Goal: Task Accomplishment & Management: Complete application form

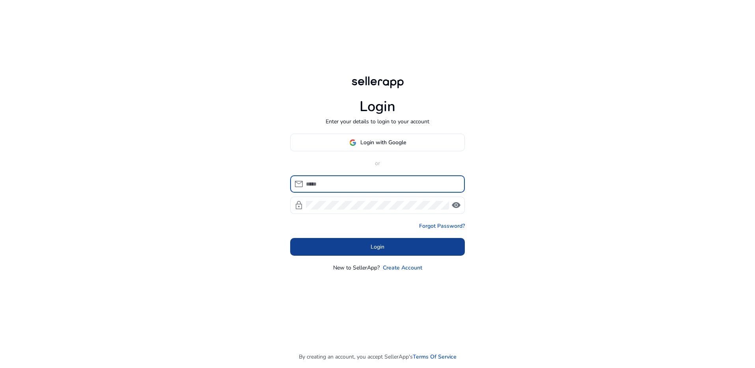
type input "**********"
click at [376, 246] on span "Login" at bounding box center [378, 247] width 14 height 8
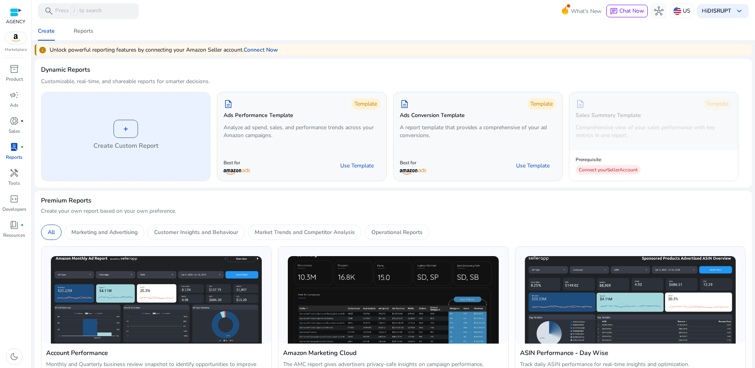
click at [101, 160] on div "+ Create Custom Report" at bounding box center [125, 136] width 169 height 89
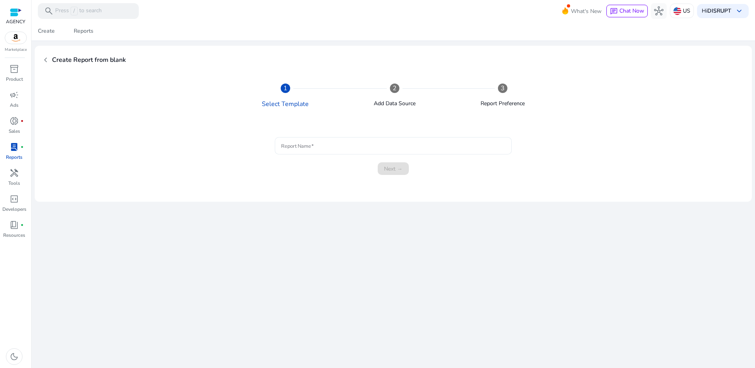
click at [303, 148] on input "Report Name" at bounding box center [393, 146] width 224 height 9
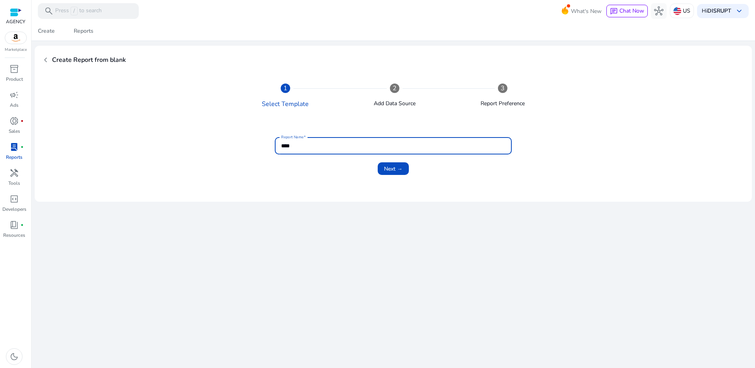
type input "****"
click at [376, 164] on div "Next →" at bounding box center [393, 168] width 676 height 13
click at [395, 165] on span "Next →" at bounding box center [393, 169] width 19 height 8
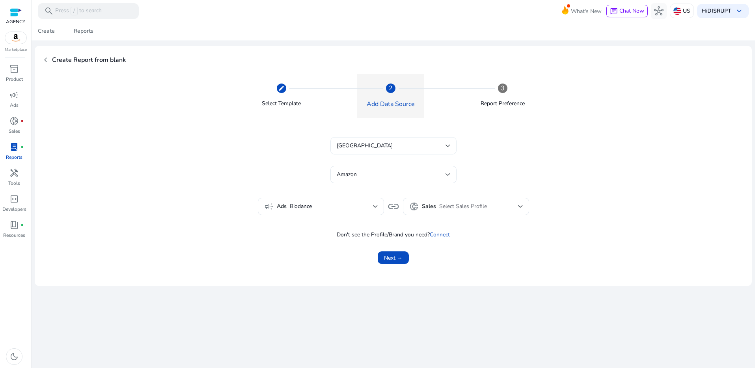
click at [398, 145] on div "[GEOGRAPHIC_DATA]" at bounding box center [391, 146] width 109 height 9
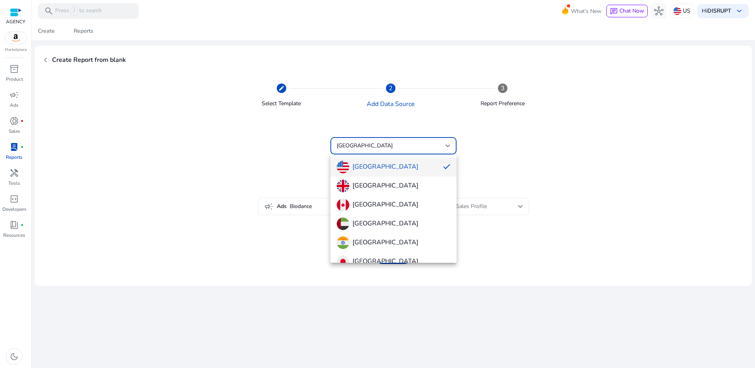
click at [398, 145] on div at bounding box center [377, 184] width 755 height 368
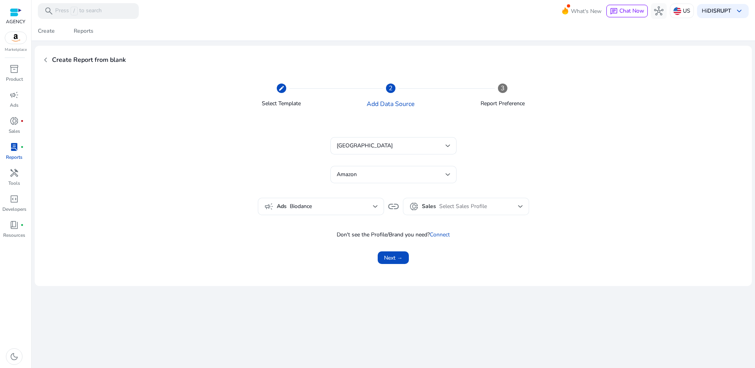
click at [458, 209] on span "Select Sales Profile" at bounding box center [463, 206] width 48 height 7
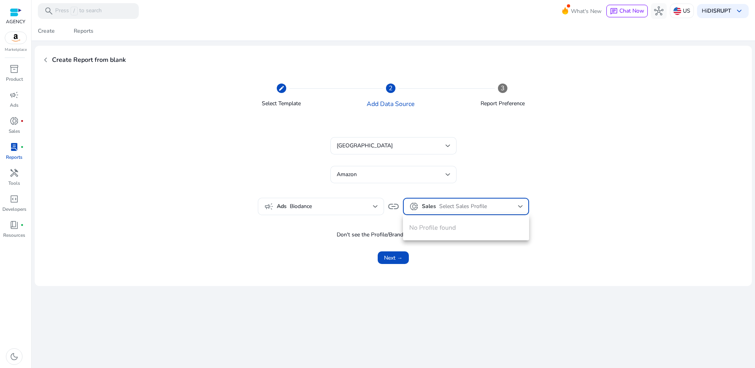
click at [392, 205] on div at bounding box center [377, 184] width 755 height 368
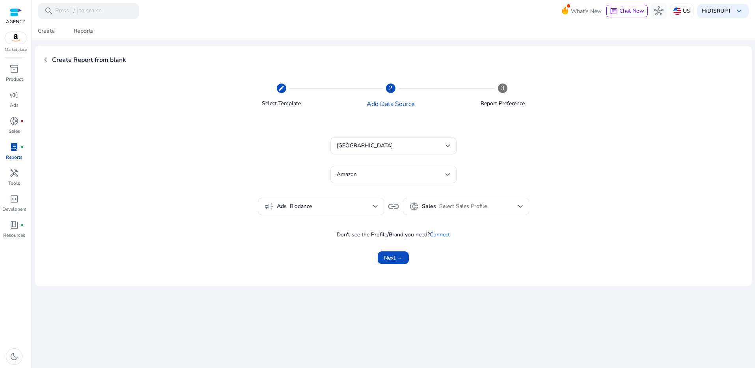
click at [422, 208] on div "donut_small Sales Select Sales Profile" at bounding box center [466, 206] width 114 height 9
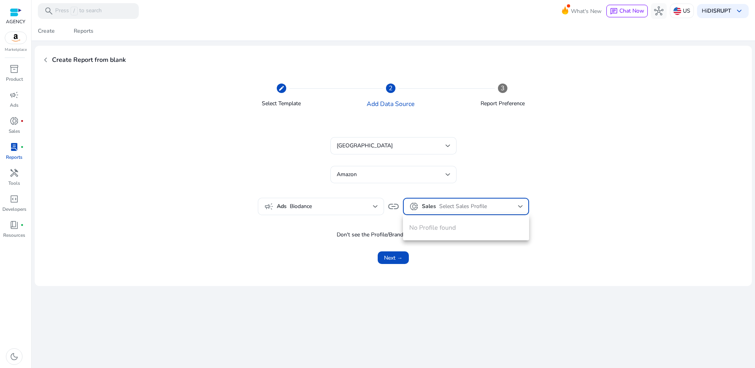
click at [371, 204] on div at bounding box center [377, 184] width 755 height 368
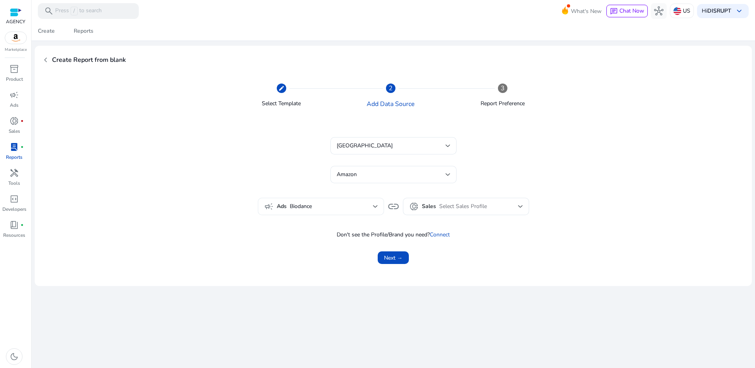
click at [371, 205] on span "Biodance" at bounding box center [331, 206] width 83 height 9
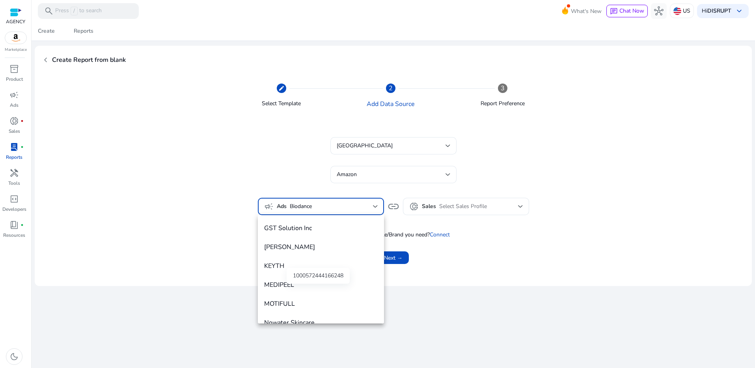
scroll to position [145, 0]
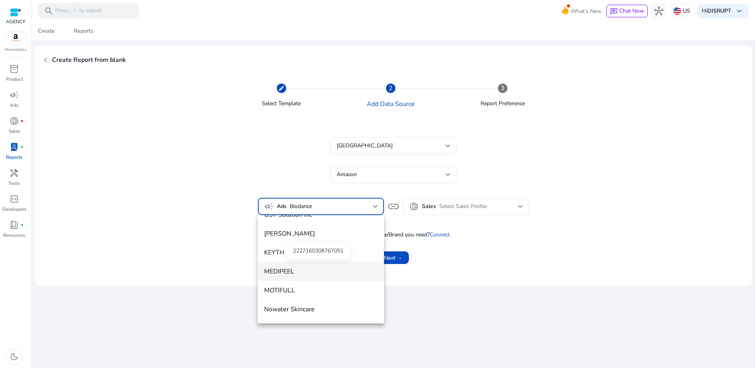
click at [361, 272] on span "MEDIPEEL" at bounding box center [321, 271] width 114 height 9
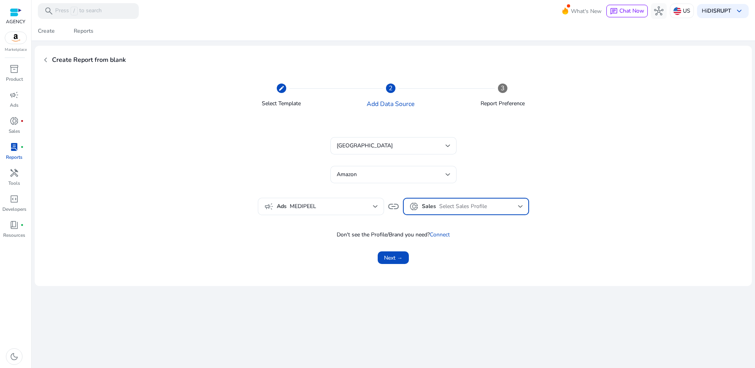
click at [452, 202] on div "Select Sales Profile" at bounding box center [481, 206] width 84 height 9
click at [453, 222] on div "No Profile found" at bounding box center [466, 227] width 126 height 25
click at [337, 210] on div at bounding box center [377, 184] width 755 height 368
click at [337, 205] on span "MEDIPEEL" at bounding box center [331, 206] width 83 height 9
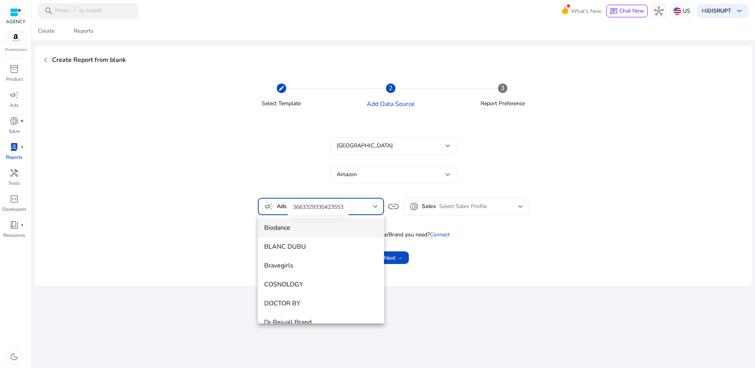
click at [333, 231] on span "Biodance" at bounding box center [321, 228] width 114 height 9
type input "********"
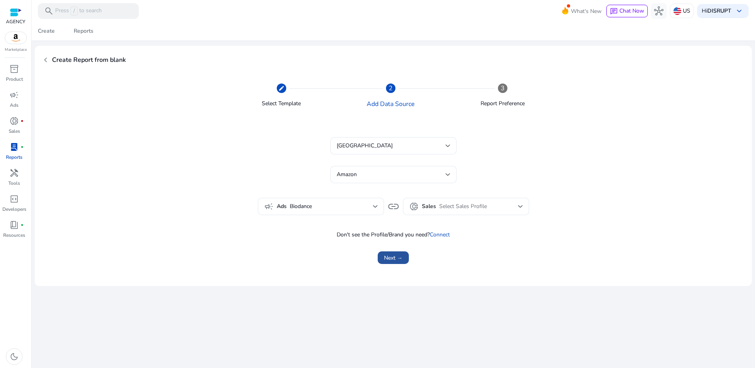
click at [404, 258] on span "submit" at bounding box center [393, 257] width 31 height 19
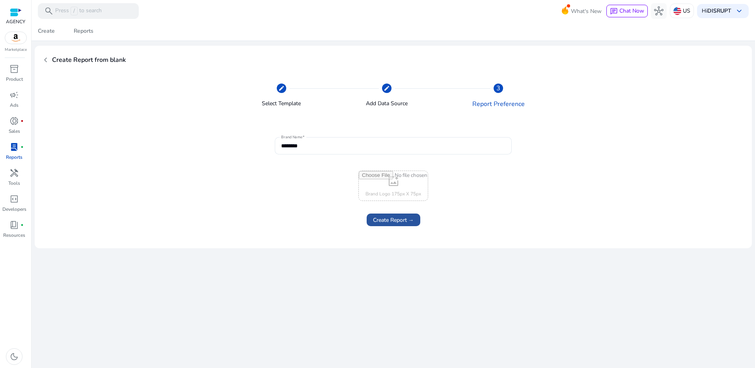
click at [408, 221] on span "Create Report →" at bounding box center [393, 220] width 41 height 8
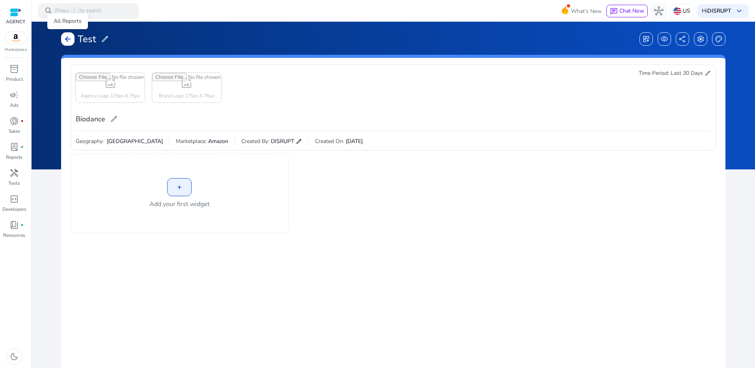
click at [69, 42] on span "arrow_back" at bounding box center [68, 39] width 8 height 8
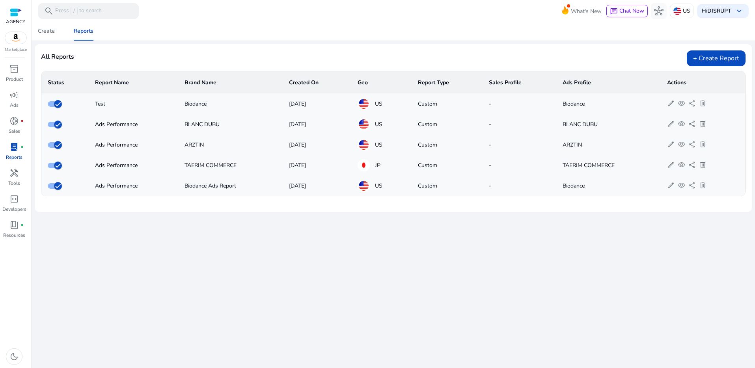
click at [104, 125] on div "Ads Performance" at bounding box center [133, 124] width 77 height 8
click at [681, 123] on span "visibility" at bounding box center [681, 123] width 7 height 7
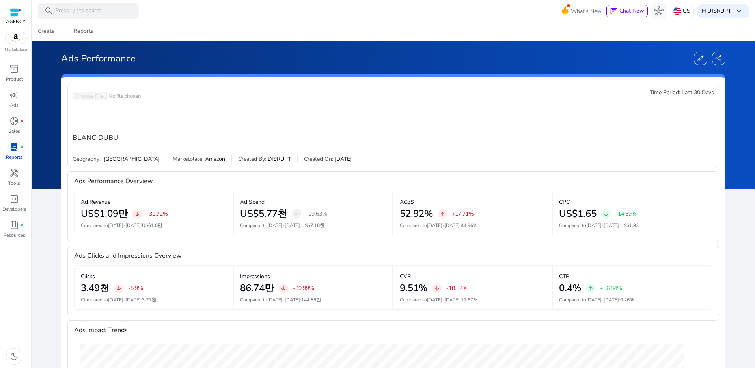
click at [15, 155] on p "Reports" at bounding box center [14, 157] width 17 height 7
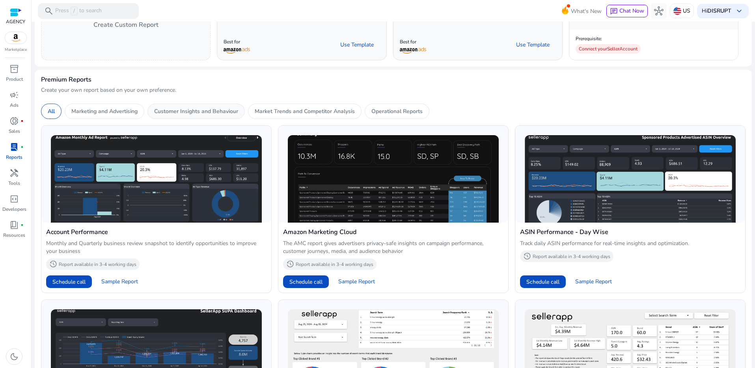
scroll to position [144, 0]
